Goal: Task Accomplishment & Management: Complete application form

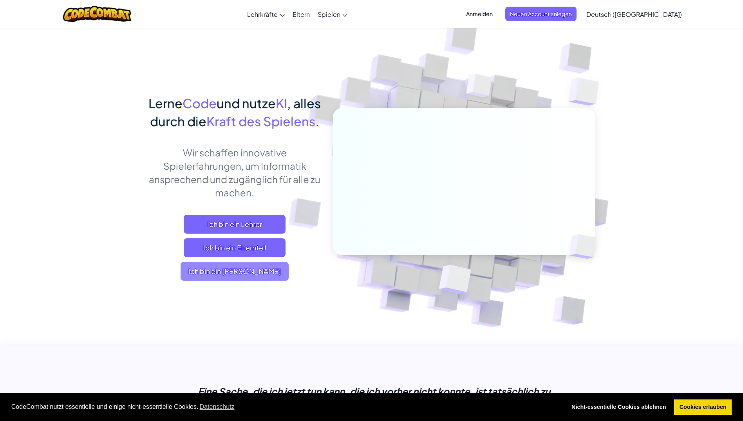
click at [210, 281] on span "Ich bin ein [PERSON_NAME]" at bounding box center [235, 271] width 108 height 19
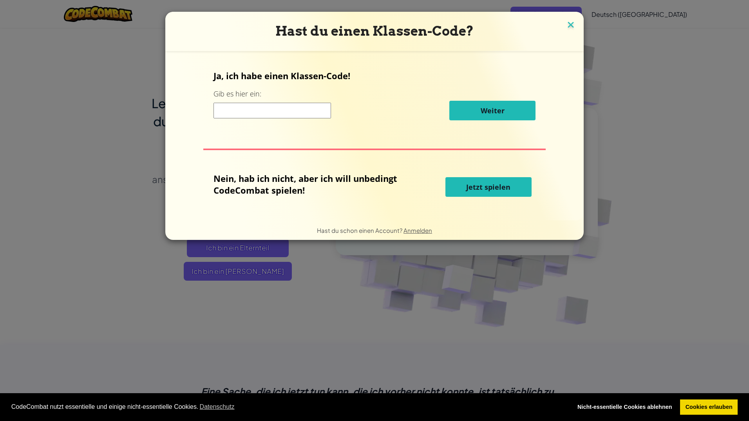
click at [570, 23] on img at bounding box center [571, 26] width 10 height 12
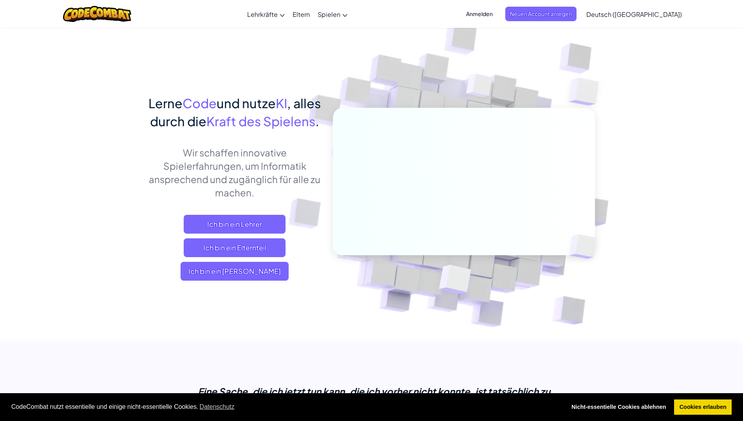
click at [493, 11] on span "Anmelden" at bounding box center [480, 14] width 36 height 14
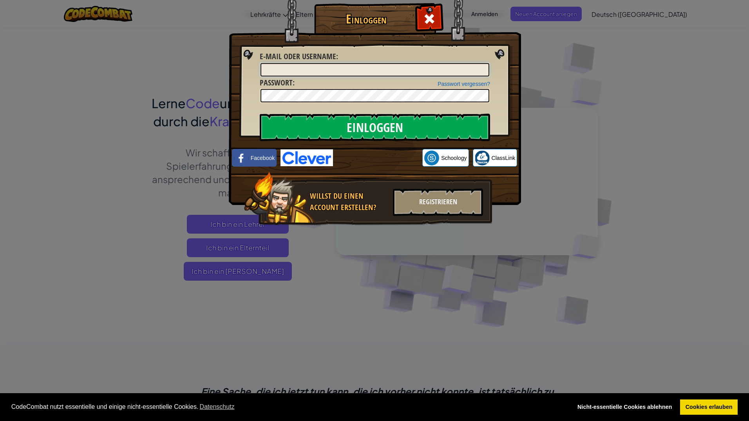
click at [376, 69] on input "E-Mail oder Username :" at bounding box center [375, 69] width 229 height 13
click at [328, 72] on input "E-Mail oder Username :" at bounding box center [375, 69] width 229 height 13
click at [306, 68] on input "E-Mail oder Username :" at bounding box center [375, 69] width 229 height 13
type input "[EMAIL_ADDRESS][DOMAIN_NAME]"
click at [445, 203] on div "Registrieren" at bounding box center [438, 201] width 90 height 27
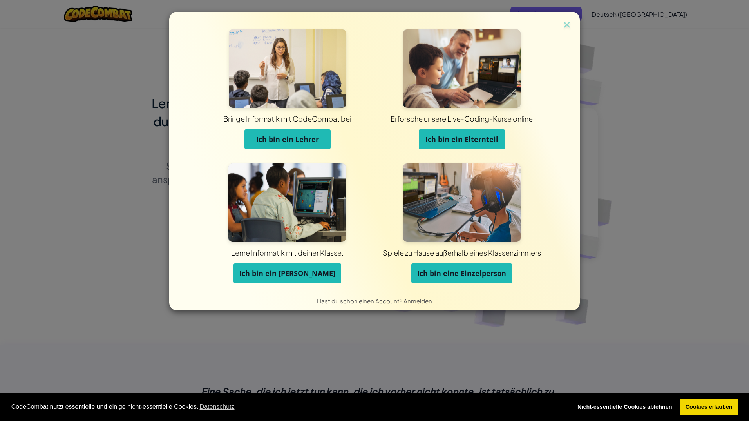
click at [439, 275] on span "Ich bin eine Einzelperson" at bounding box center [461, 272] width 89 height 9
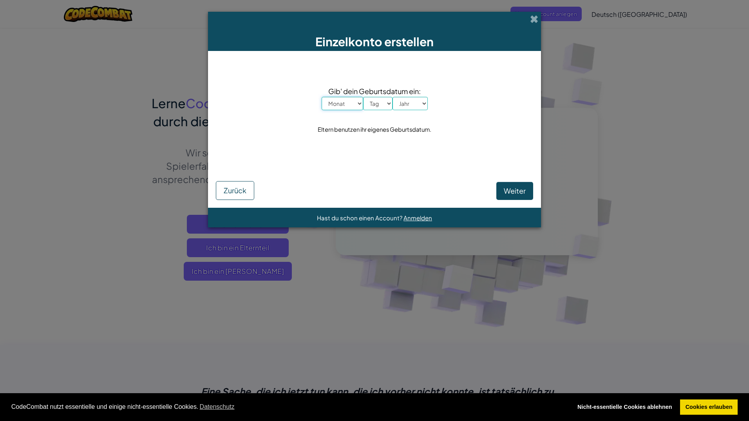
click at [353, 103] on select "Monat Januar Februar [PERSON_NAME] April Mai Juni July August September Oktober…" at bounding box center [343, 103] width 42 height 13
select select "2"
click at [322, 97] on select "Monat Januar Februar [PERSON_NAME] April Mai Juni July August September Oktober…" at bounding box center [343, 103] width 42 height 13
click at [369, 105] on select "Tag 1 2 3 4 5 6 7 8 9 10 11 12 13 14 15 16 17 18 19 20 21 22 23 24 25 26 27 28 …" at bounding box center [377, 103] width 29 height 13
select select "27"
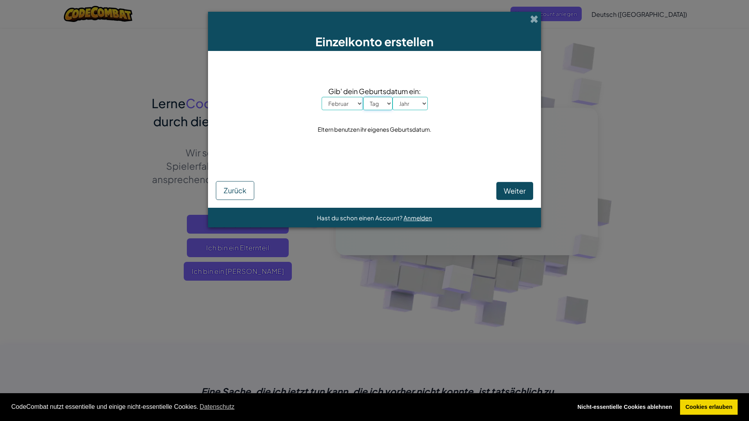
click at [363, 97] on select "Tag 1 2 3 4 5 6 7 8 9 10 11 12 13 14 15 16 17 18 19 20 21 22 23 24 25 26 27 28 …" at bounding box center [377, 103] width 29 height 13
click at [413, 101] on select "Jahr 2025 2024 2023 2022 2021 2020 2019 2018 2017 2016 2015 2014 2013 2012 2011…" at bounding box center [410, 103] width 35 height 13
select select "1999"
click at [393, 97] on select "Jahr 2025 2024 2023 2022 2021 2020 2019 2018 2017 2016 2015 2014 2013 2012 2011…" at bounding box center [410, 103] width 35 height 13
click at [521, 195] on span "Weiter" at bounding box center [515, 190] width 22 height 9
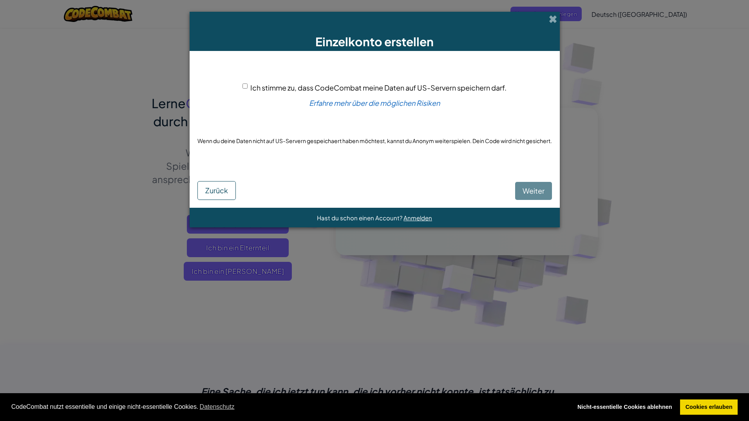
click at [542, 192] on div "[PERSON_NAME]" at bounding box center [374, 185] width 355 height 30
click at [427, 100] on link "Erfahre mehr über die möglichen Risiken" at bounding box center [374, 102] width 131 height 9
